Goal: Information Seeking & Learning: Learn about a topic

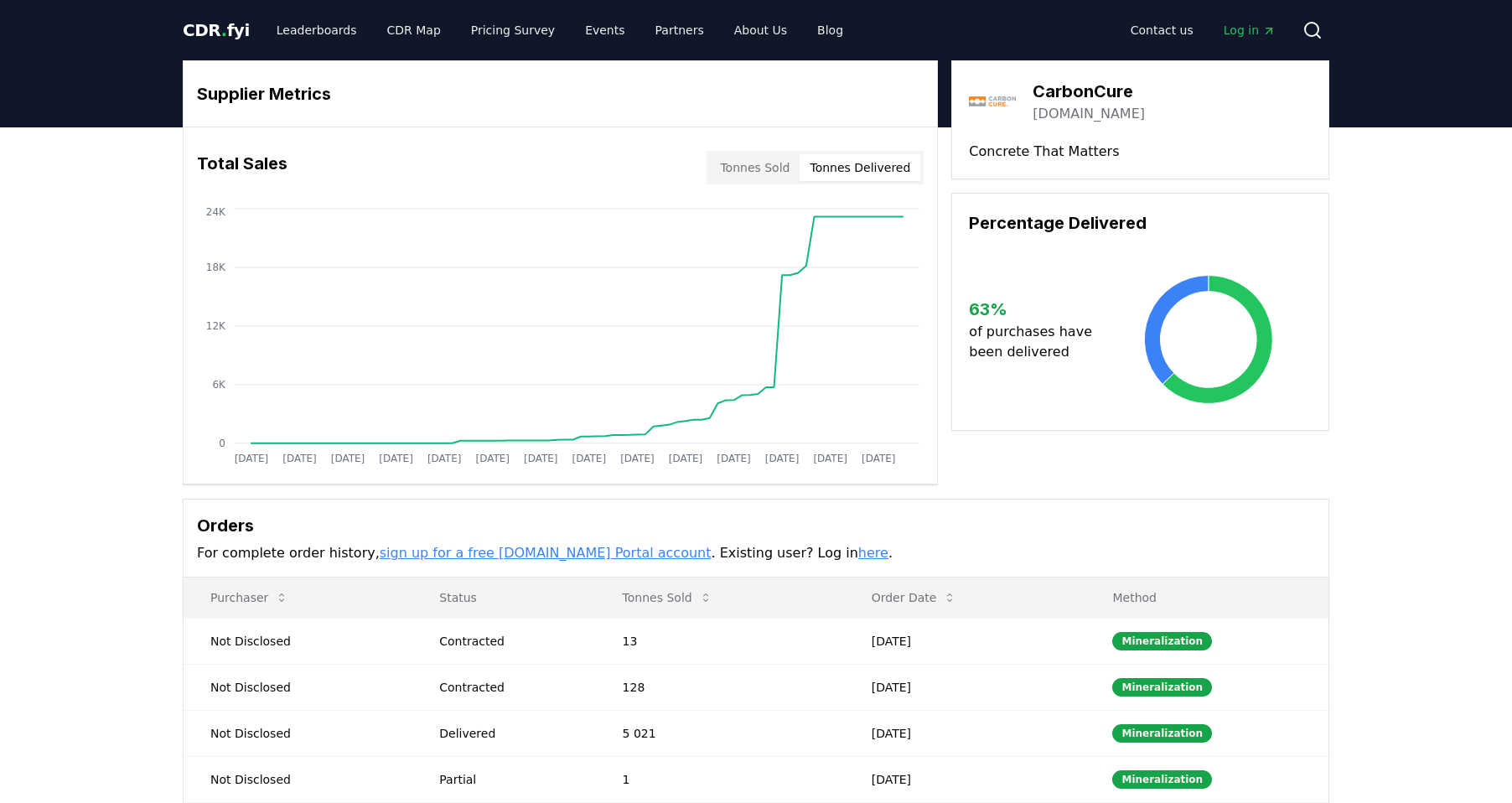
click at [519, 551] on link "sign up for a free [DOMAIN_NAME] Portal account" at bounding box center [545, 553] width 332 height 16
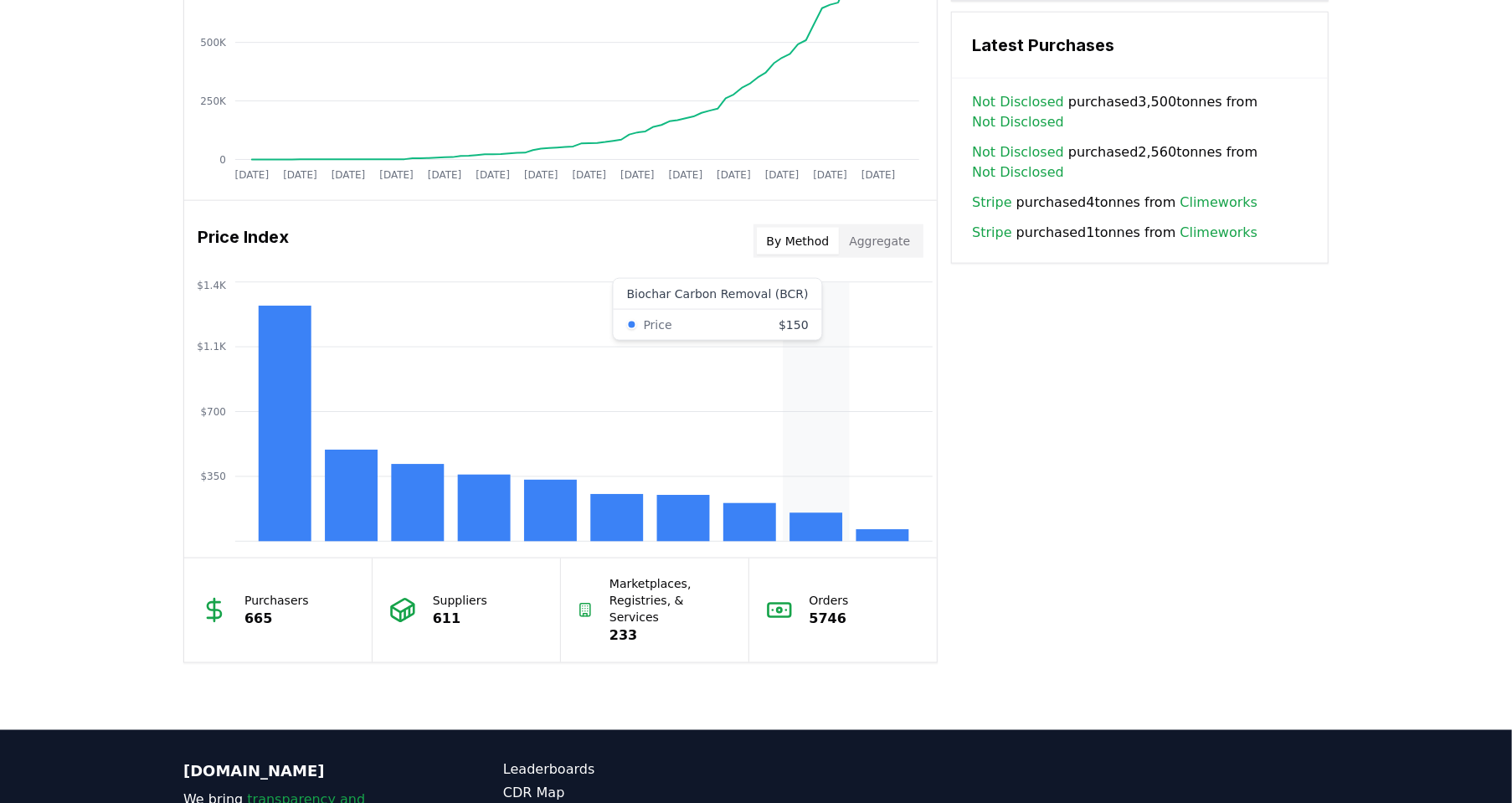
scroll to position [1173, 0]
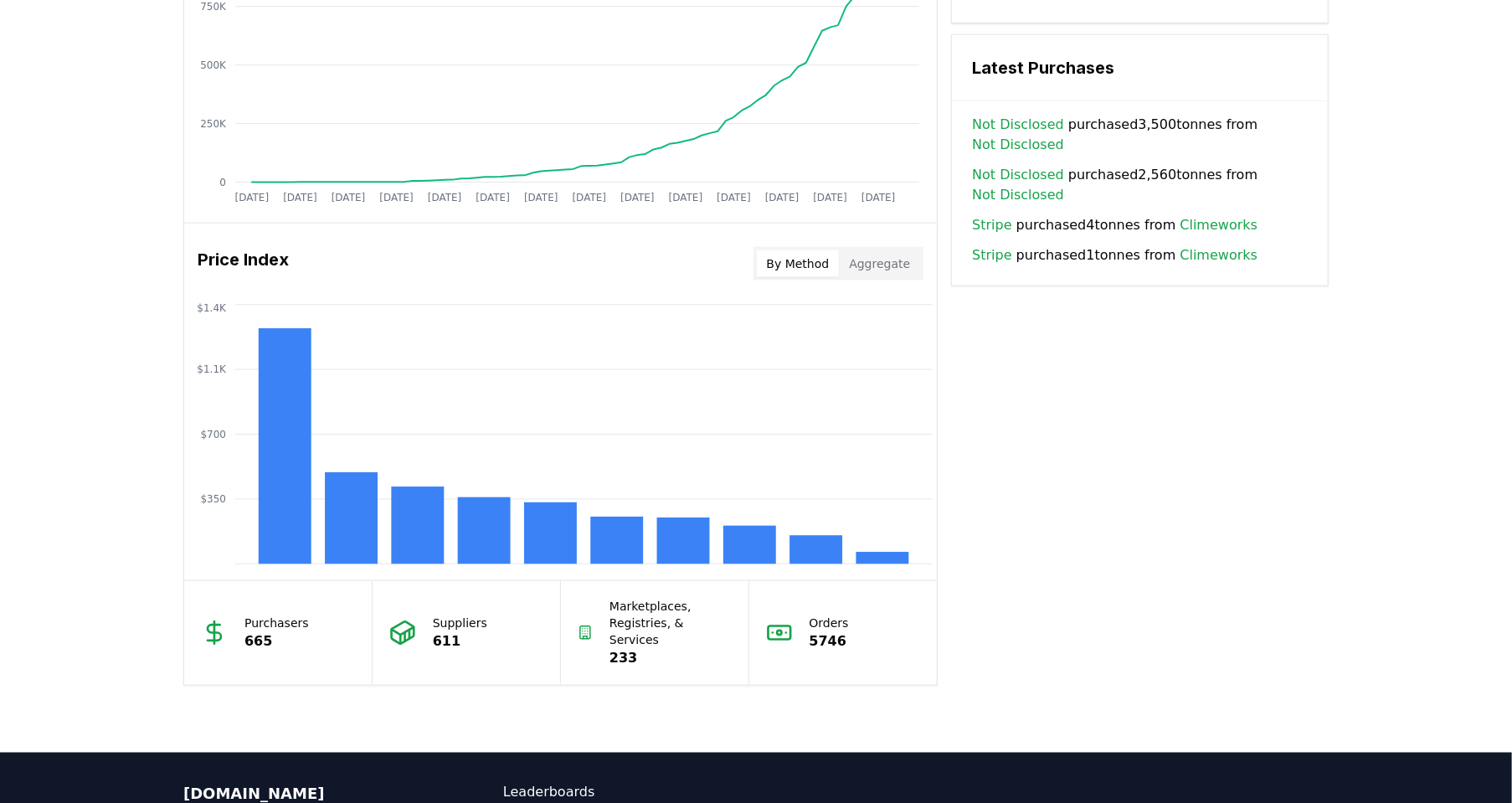
drag, startPoint x: 890, startPoint y: 260, endPoint x: 781, endPoint y: 293, distance: 113.9
click at [890, 260] on button "Aggregate" at bounding box center [879, 263] width 81 height 27
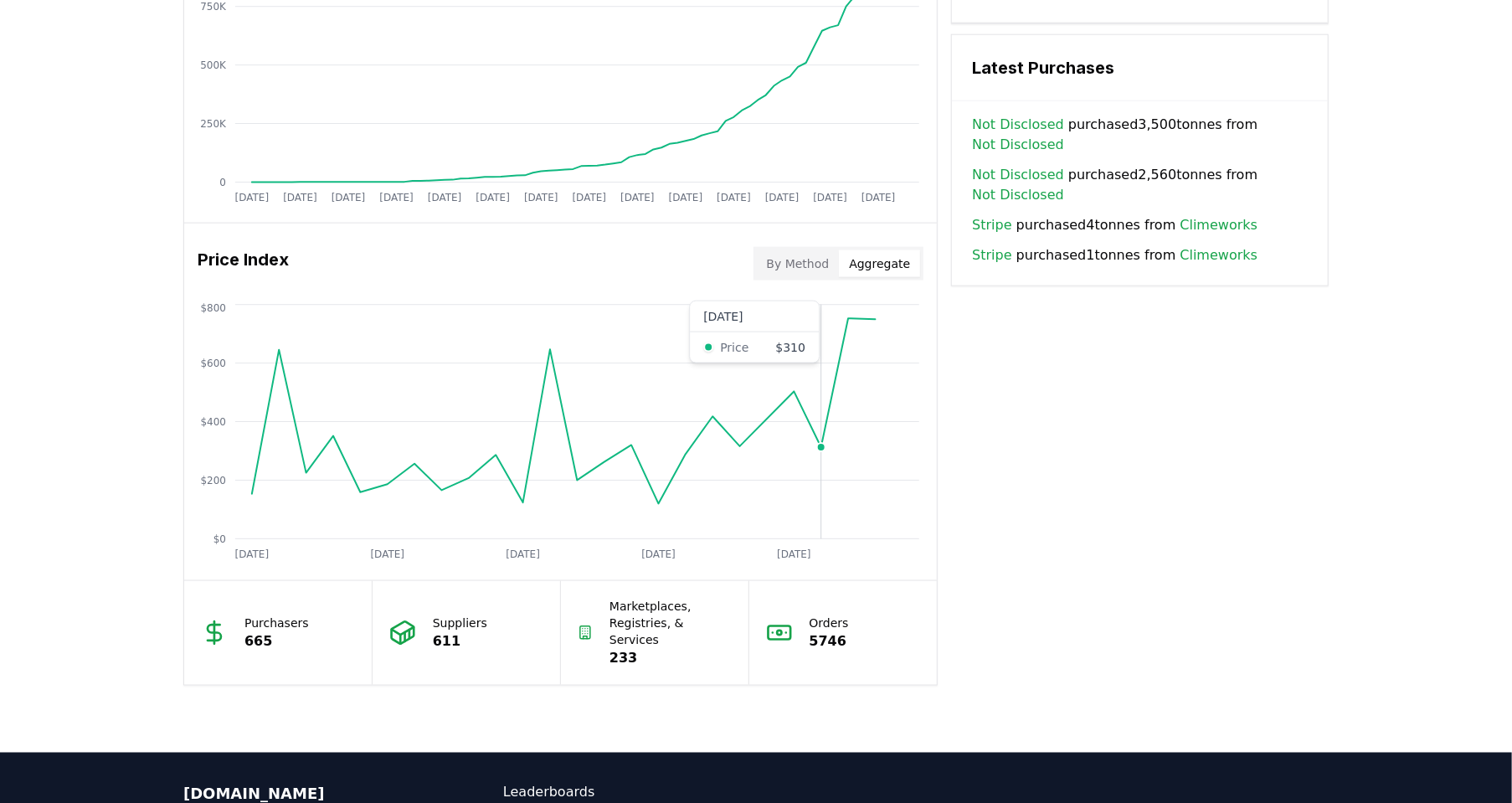
click at [821, 445] on circle at bounding box center [822, 449] width 9 height 9
click at [656, 500] on circle at bounding box center [659, 505] width 9 height 9
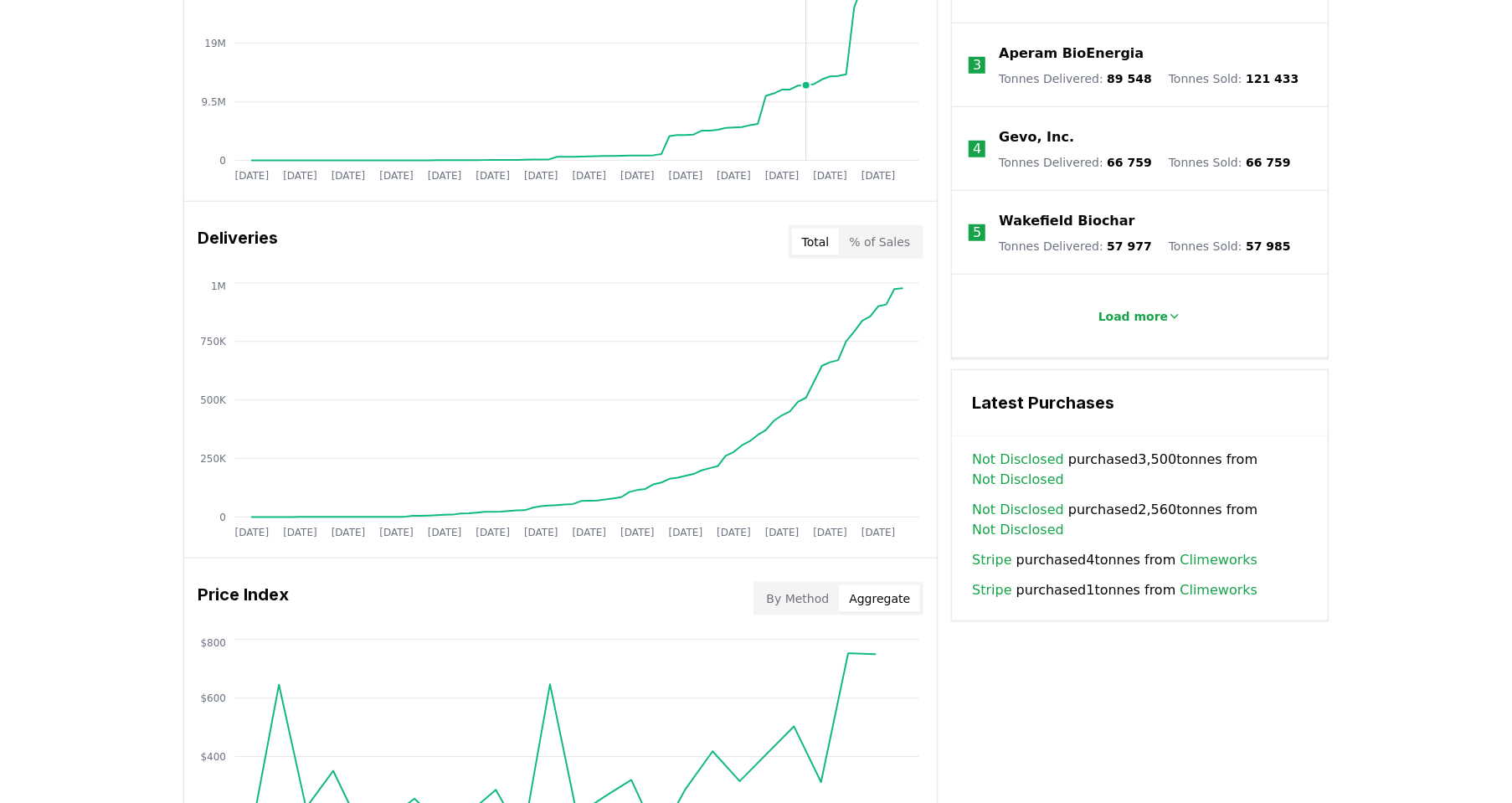
scroll to position [503, 0]
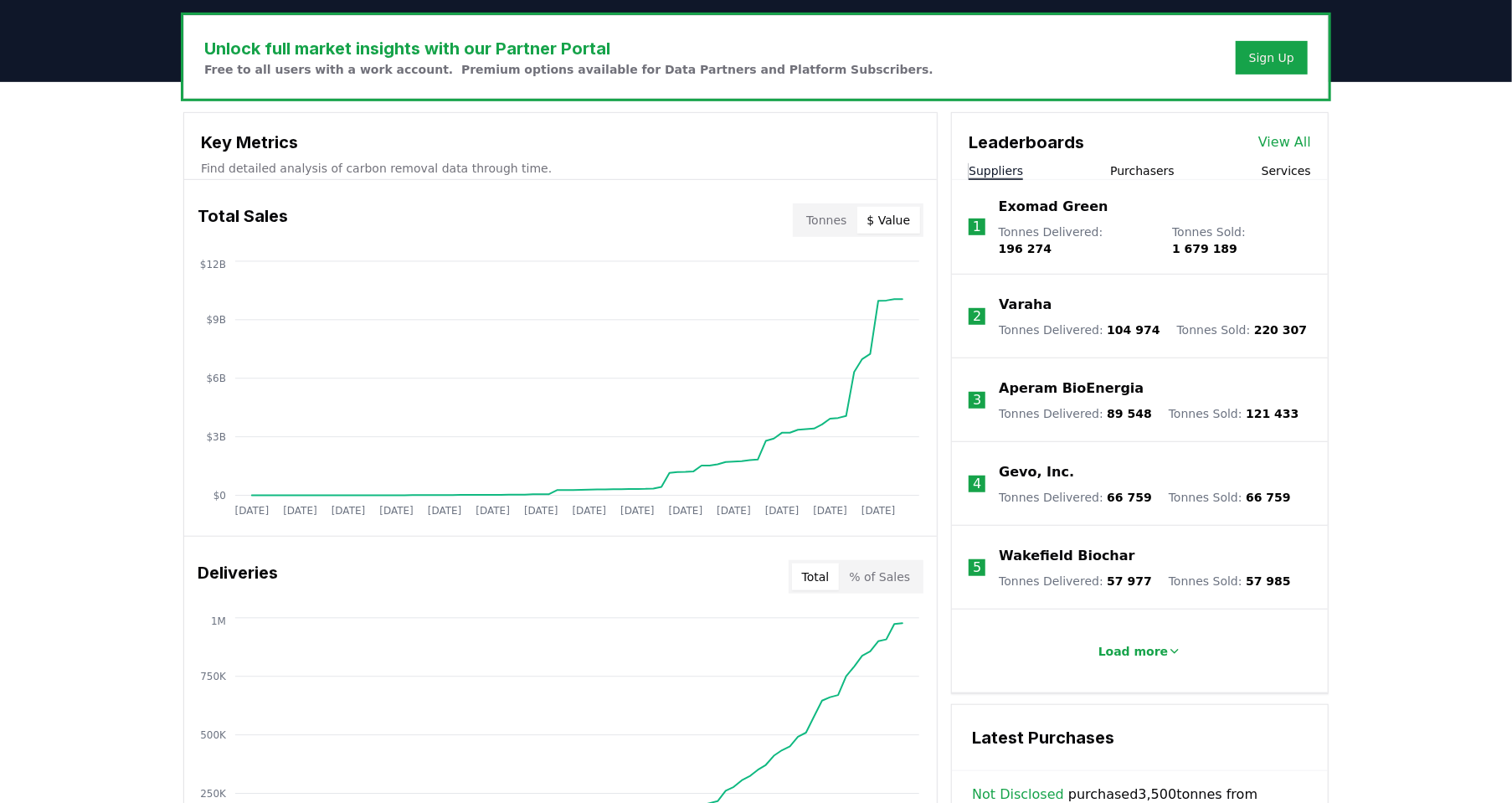
click at [897, 218] on button "$ Value" at bounding box center [890, 220] width 64 height 27
click at [834, 223] on button "Tonnes" at bounding box center [827, 220] width 60 height 27
click at [901, 223] on button "$ Value" at bounding box center [890, 220] width 64 height 27
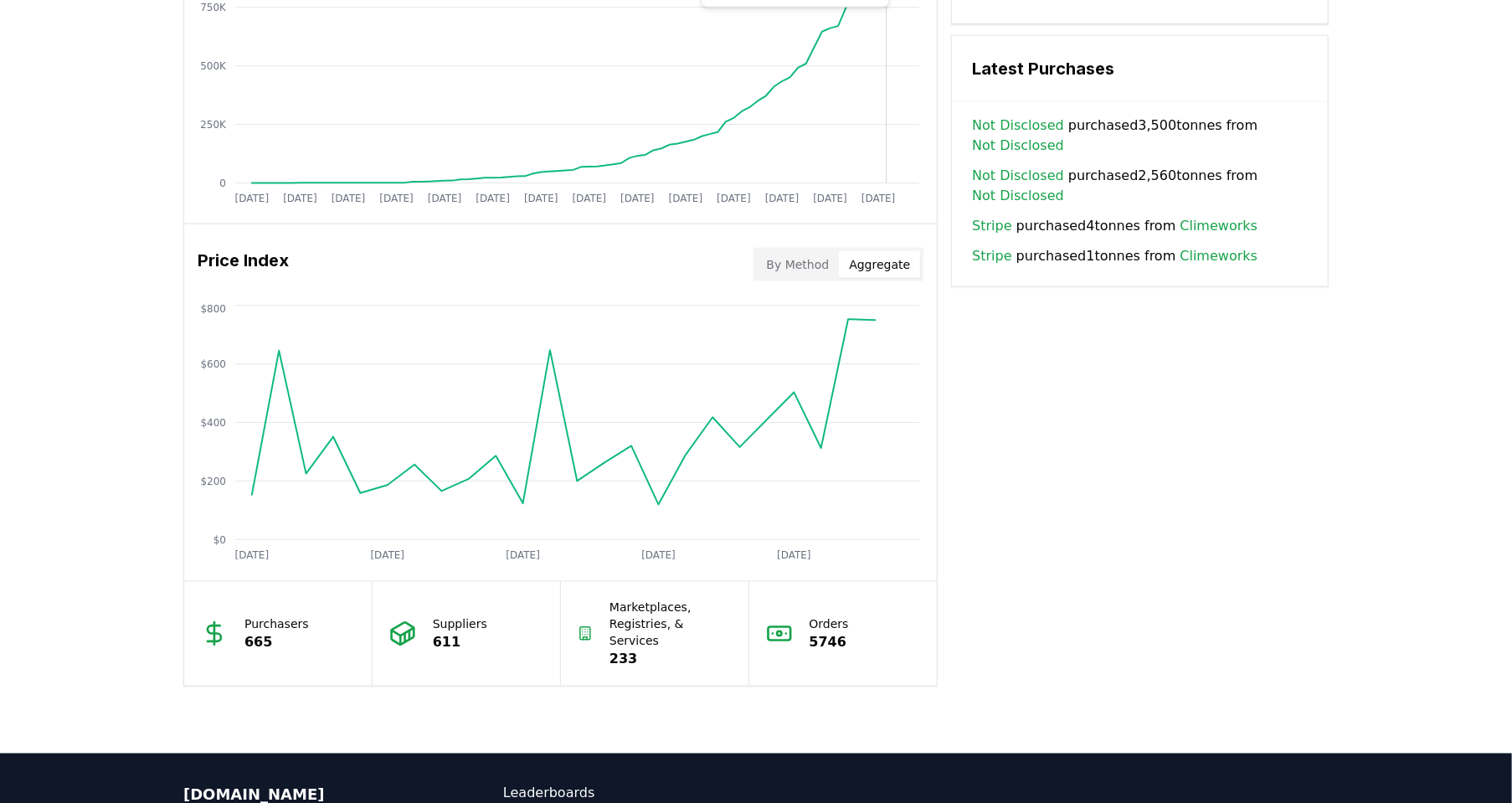
scroll to position [1173, 0]
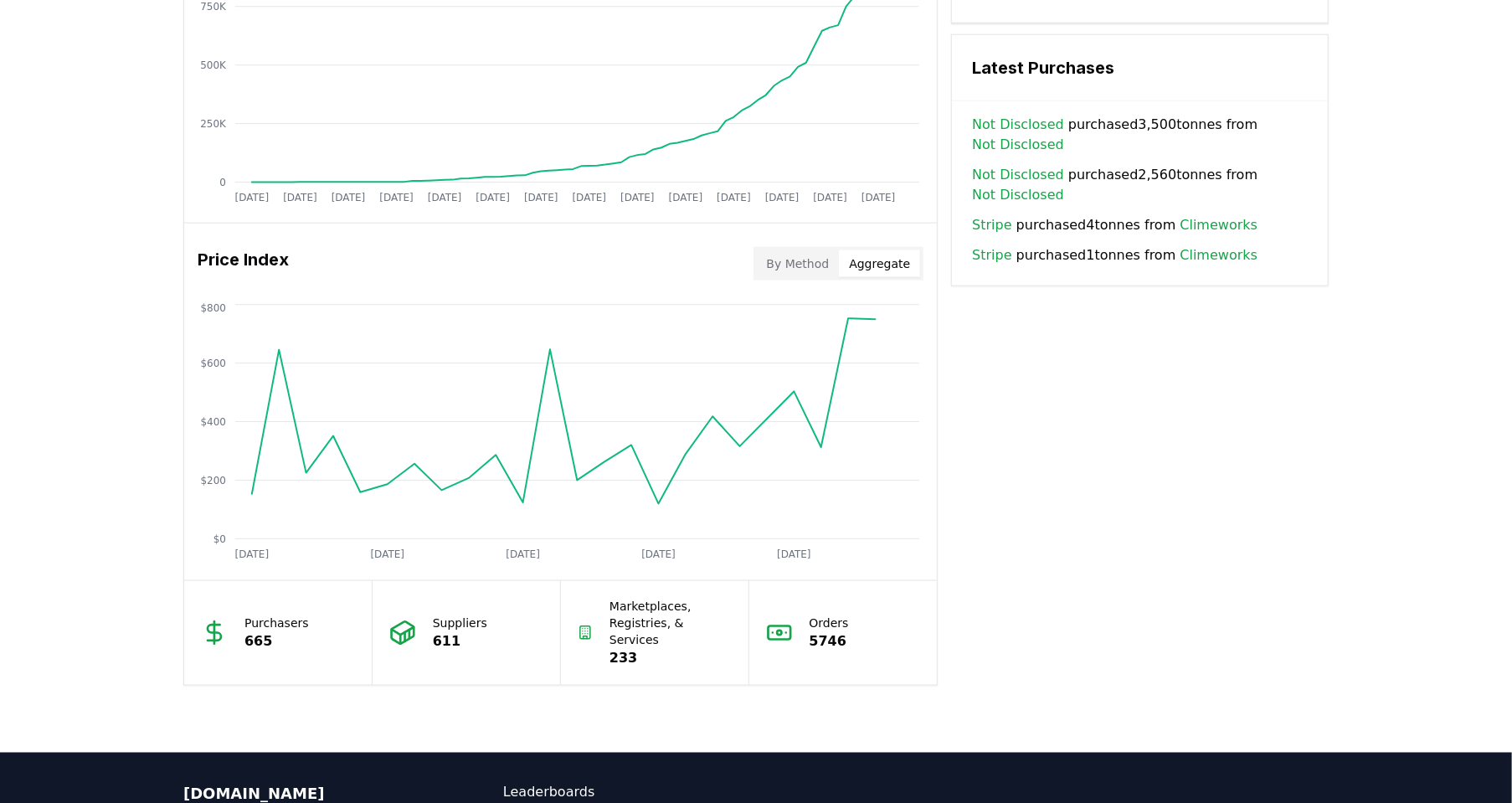
click at [803, 264] on button "By Method" at bounding box center [798, 263] width 83 height 27
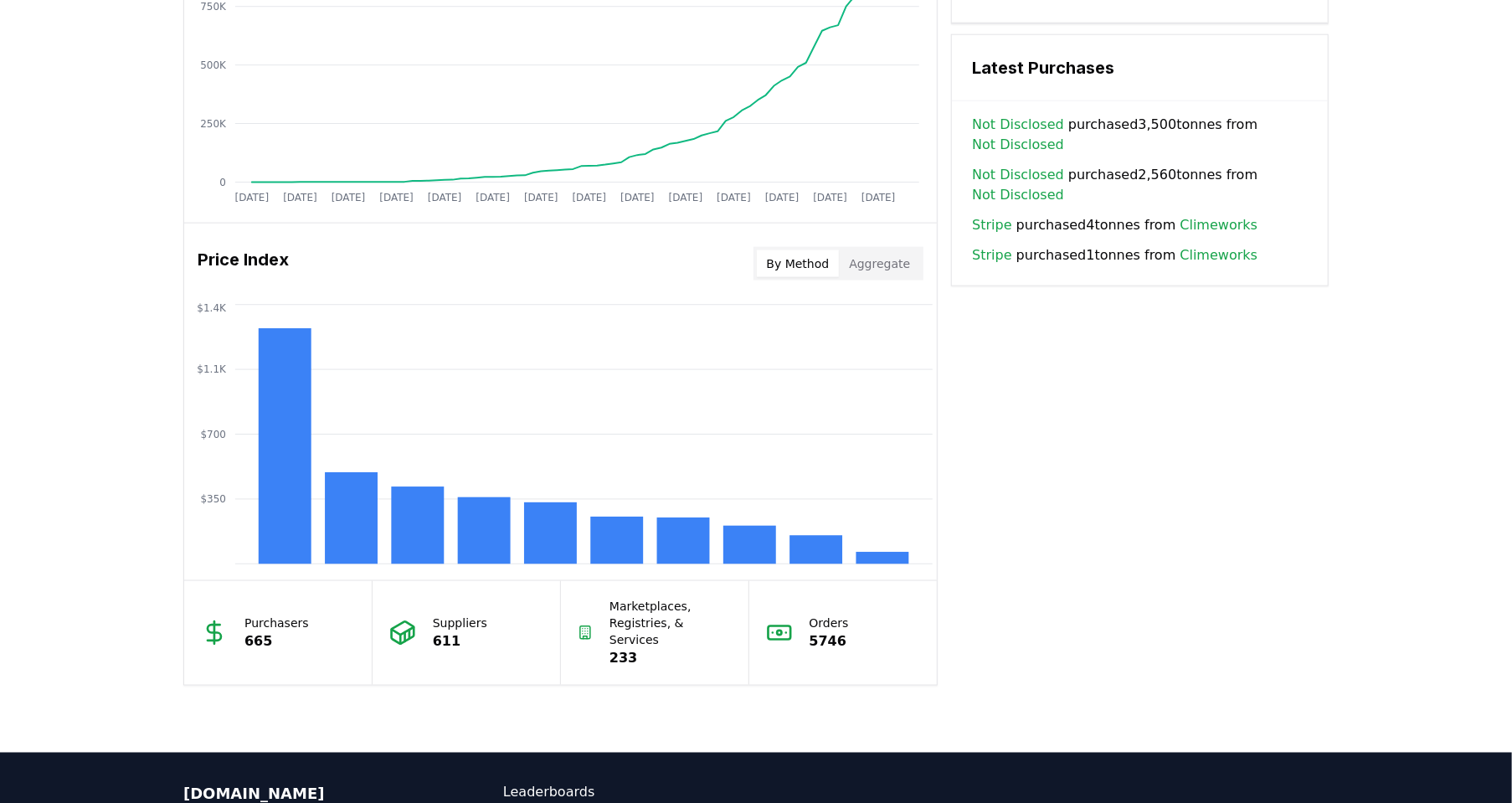
click at [891, 267] on button "Aggregate" at bounding box center [879, 263] width 81 height 27
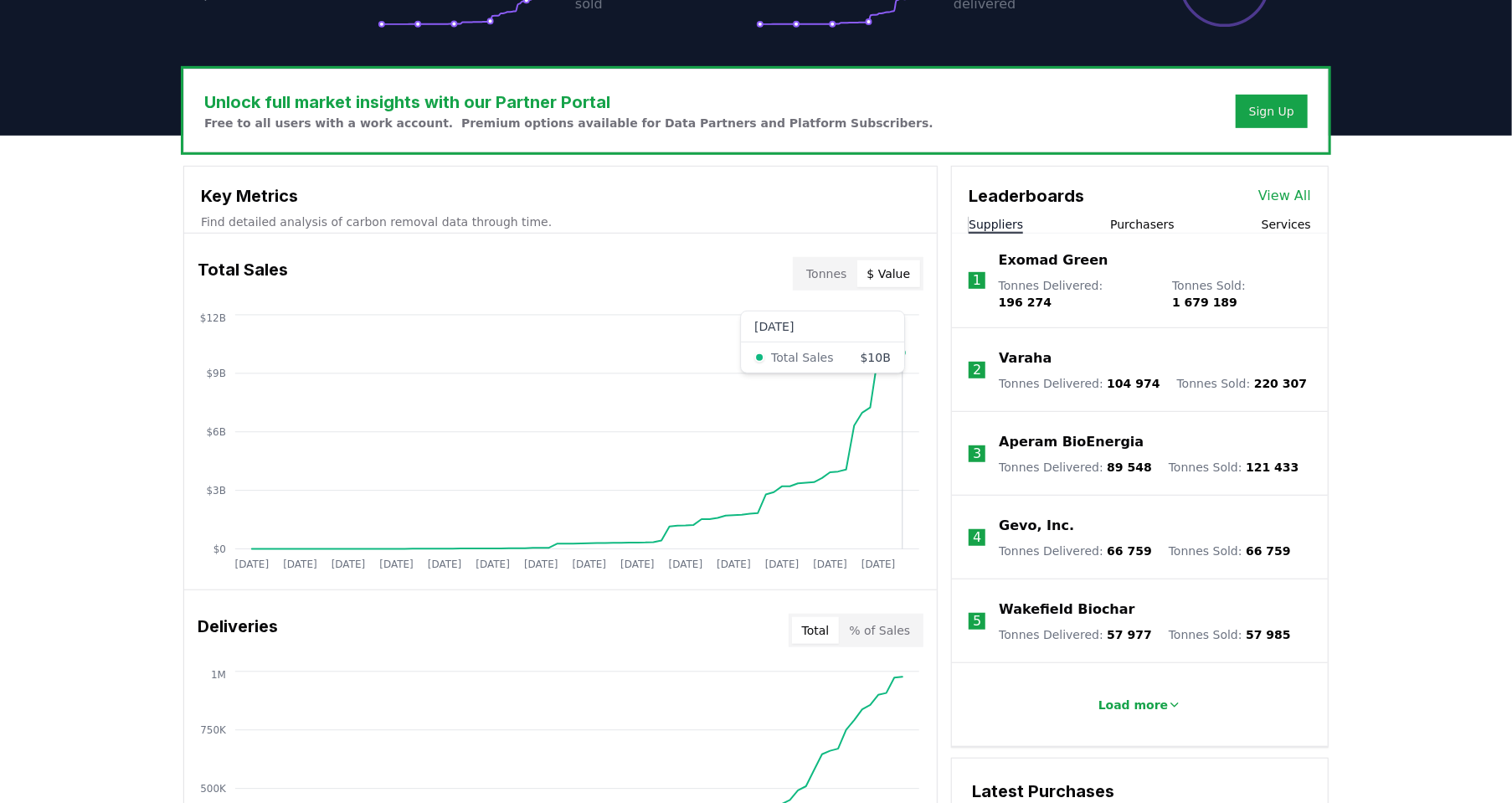
scroll to position [335, 0]
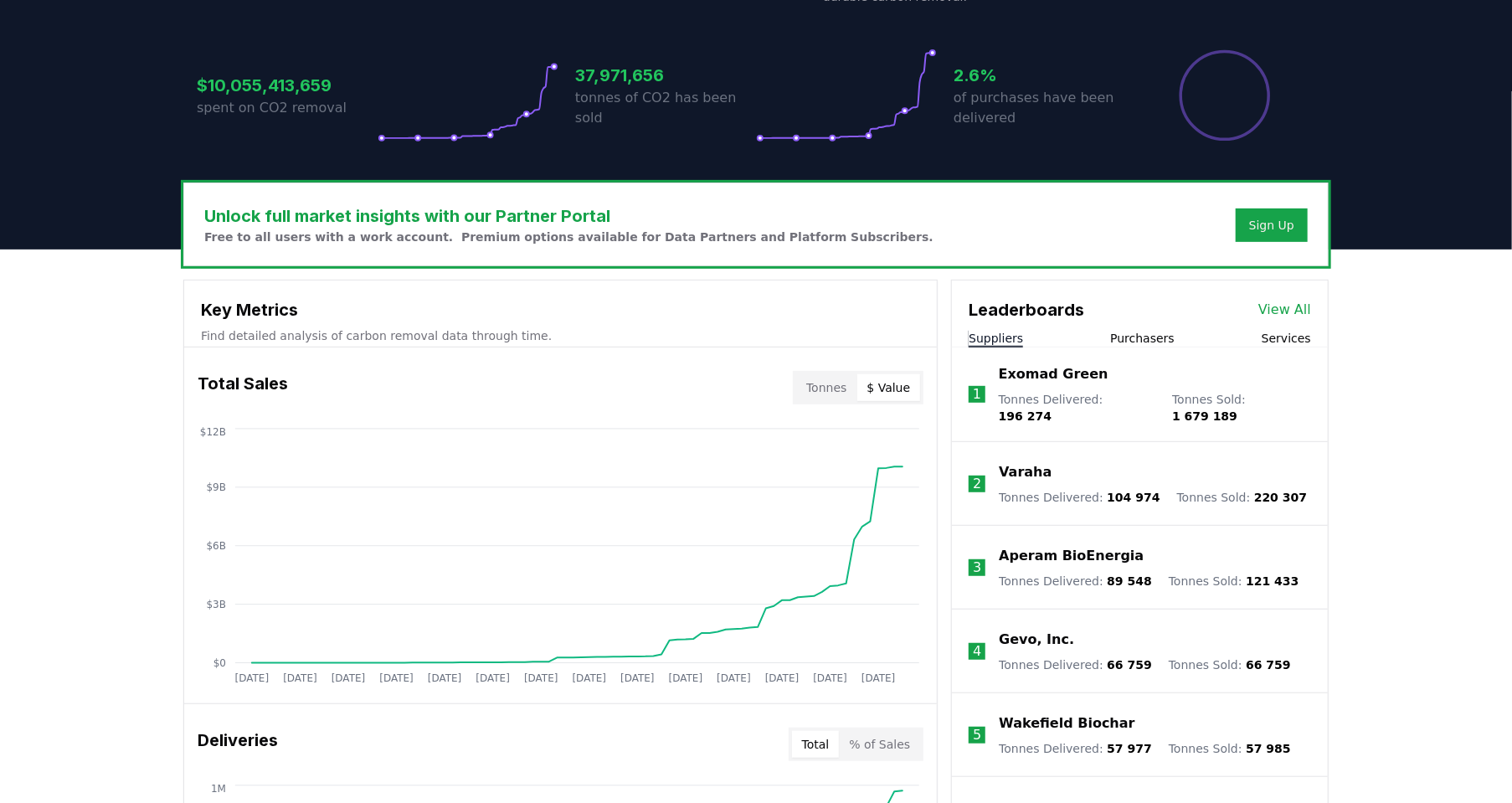
click at [1141, 336] on button "Purchasers" at bounding box center [1142, 338] width 65 height 16
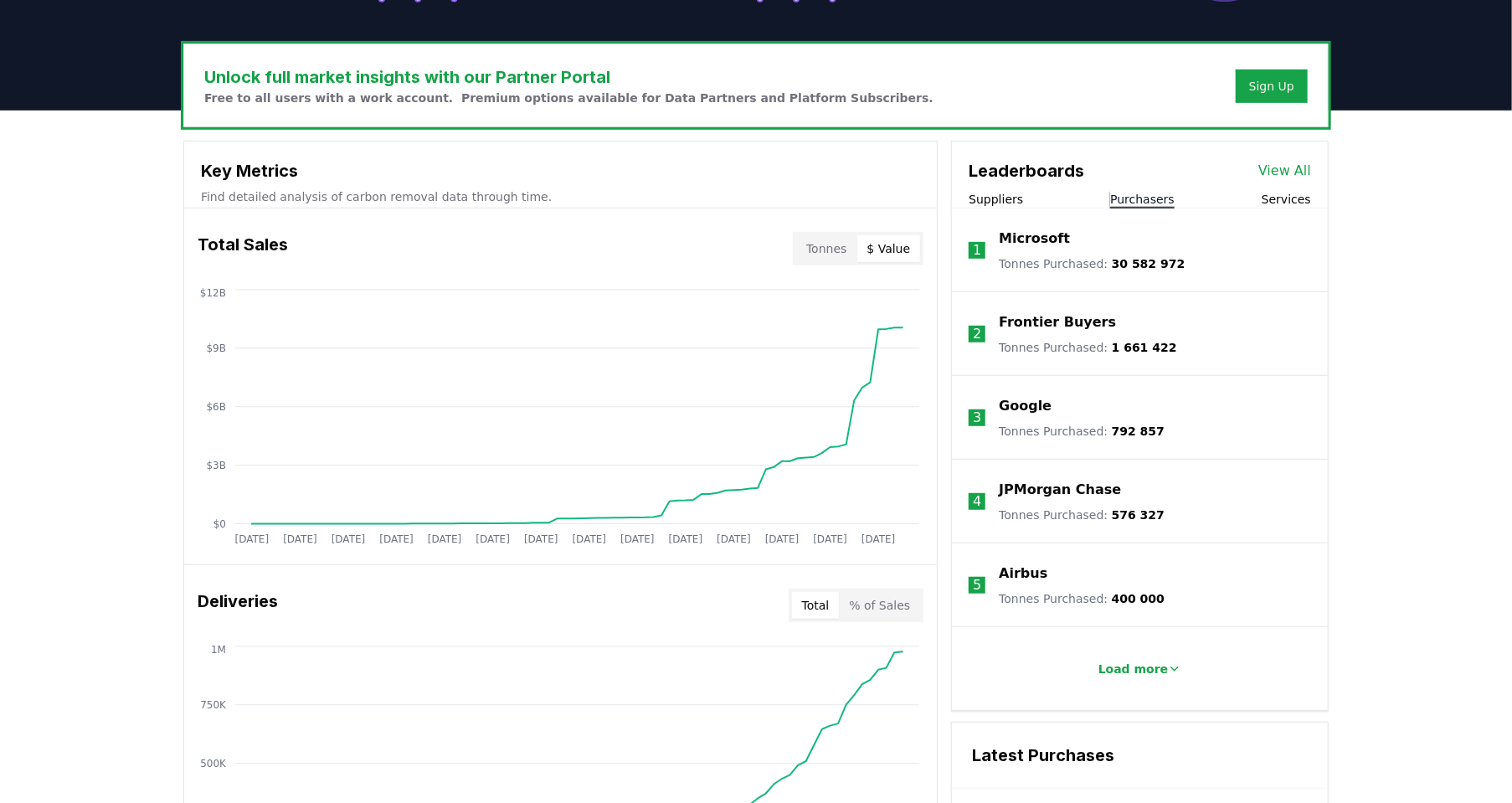
scroll to position [503, 0]
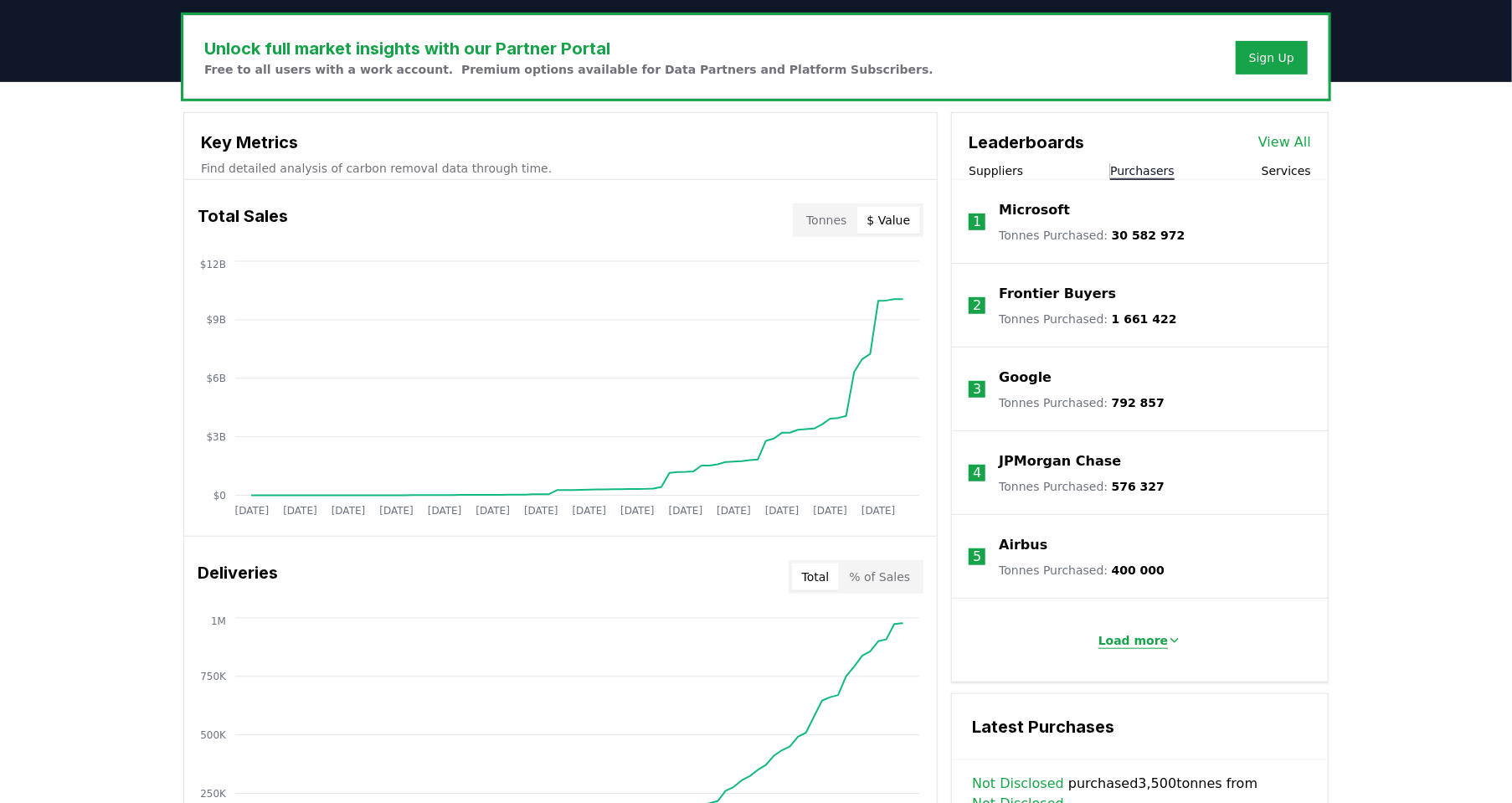
click at [1138, 642] on p "Load more" at bounding box center [1134, 640] width 71 height 16
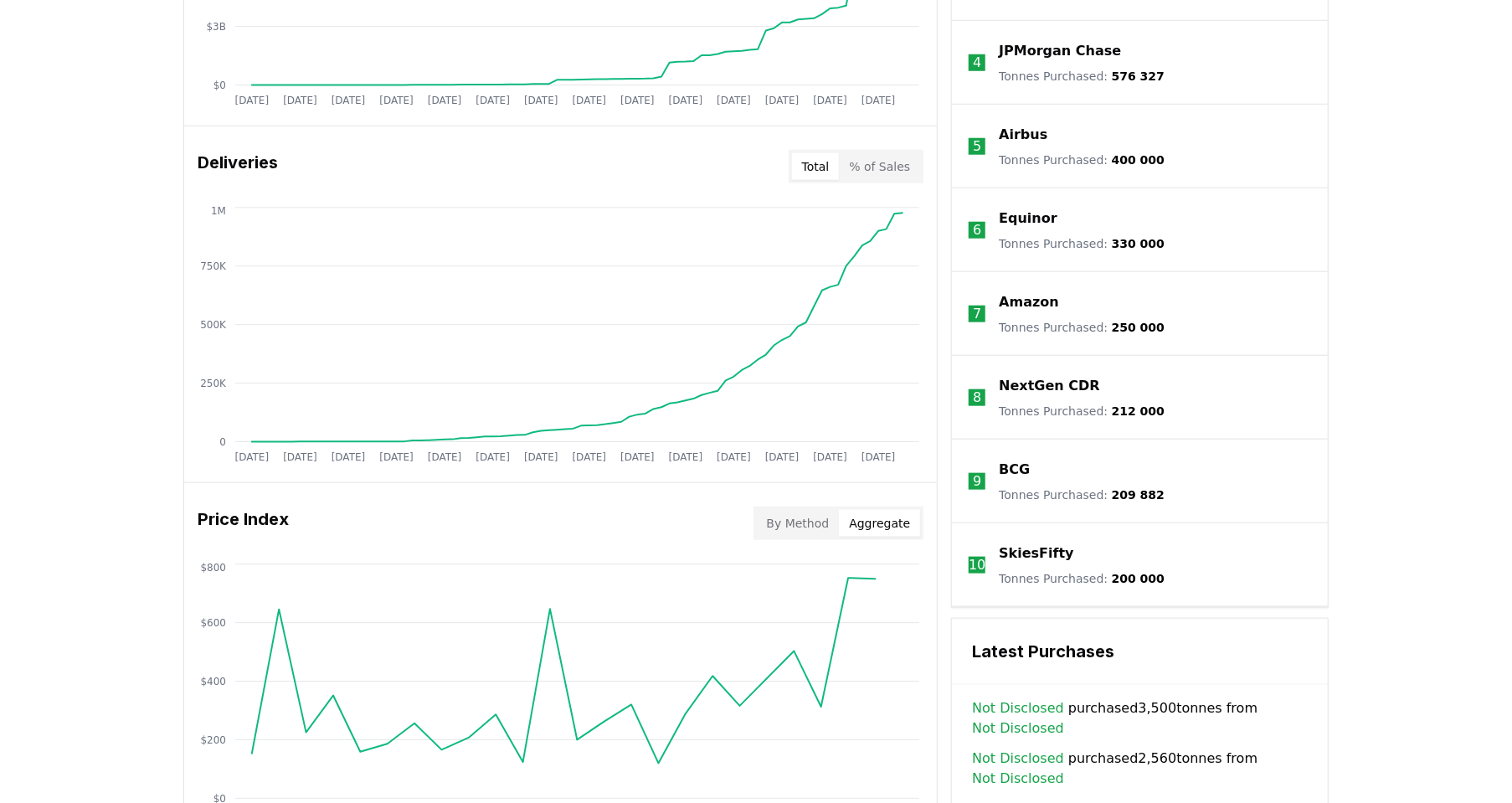
scroll to position [838, 0]
